Goal: Use online tool/utility: Utilize a website feature to perform a specific function

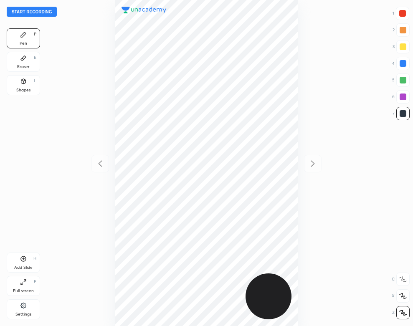
scroll to position [326, 279]
click at [45, 12] on button "Start recording" at bounding box center [32, 12] width 50 height 10
click at [403, 65] on div at bounding box center [403, 63] width 7 height 7
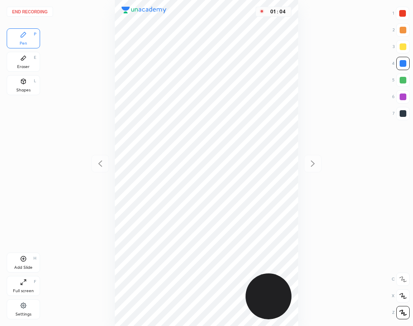
click at [28, 259] on div "Add Slide H" at bounding box center [23, 263] width 33 height 20
click at [18, 82] on div "Shapes L" at bounding box center [23, 85] width 33 height 20
click at [401, 117] on div at bounding box center [403, 113] width 7 height 7
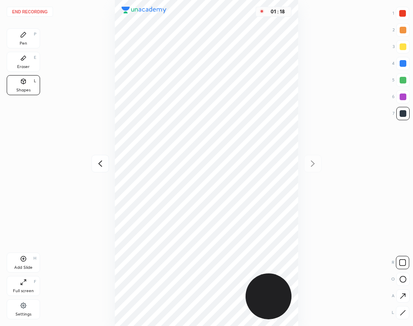
click at [402, 313] on icon at bounding box center [403, 313] width 6 height 6
click at [25, 41] on div "Pen" at bounding box center [24, 43] width 8 height 4
click at [46, 151] on div "End recording 1 2 3 4 5 6 7 R O A L C X Z Erase all C X Z Pen P Eraser E Shapes…" at bounding box center [206, 163] width 413 height 326
click at [103, 167] on icon at bounding box center [100, 164] width 10 height 10
click at [30, 93] on div "Shapes L" at bounding box center [23, 85] width 33 height 20
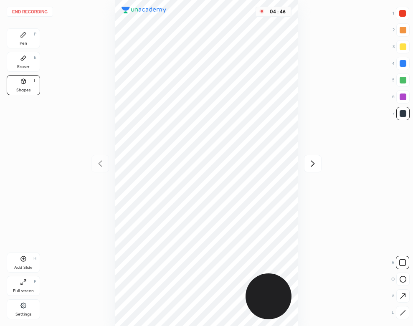
click at [26, 41] on div "Pen" at bounding box center [24, 43] width 8 height 4
click at [37, 11] on button "End recording" at bounding box center [30, 12] width 46 height 10
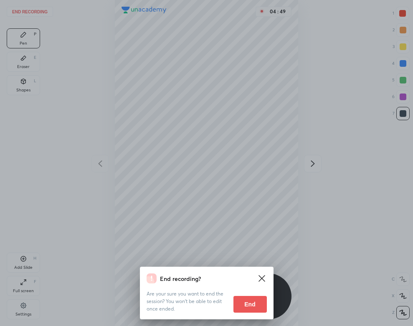
click at [252, 303] on button "End" at bounding box center [249, 304] width 33 height 17
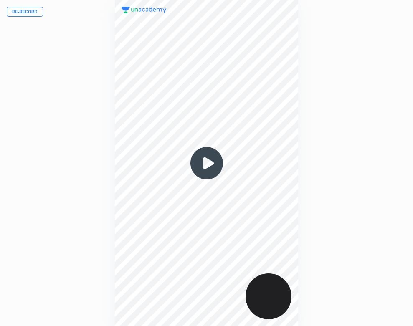
click at [207, 159] on img at bounding box center [207, 163] width 40 height 40
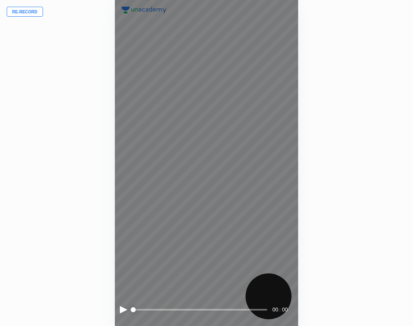
click at [121, 308] on div at bounding box center [124, 310] width 8 height 8
